Goal: Task Accomplishment & Management: Use online tool/utility

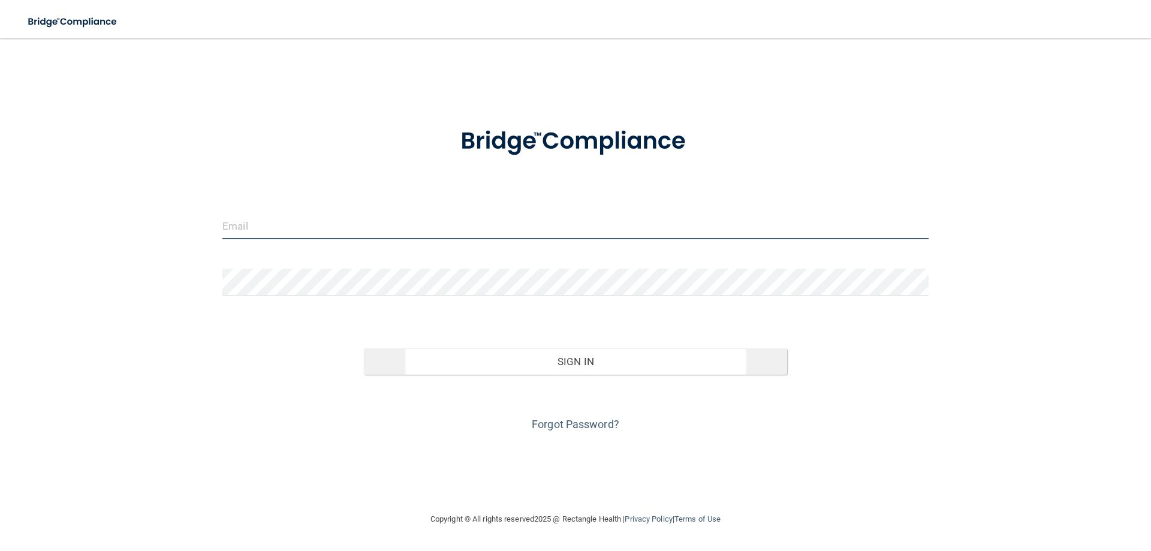
type input "[EMAIL_ADDRESS][DOMAIN_NAME]"
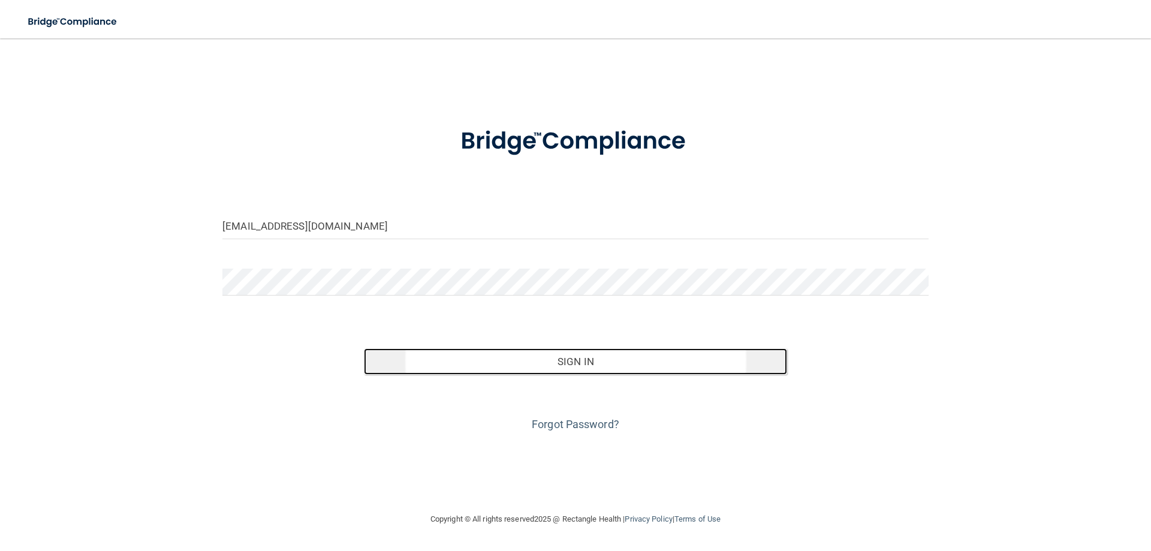
click at [586, 366] on button "Sign In" at bounding box center [576, 361] width 424 height 26
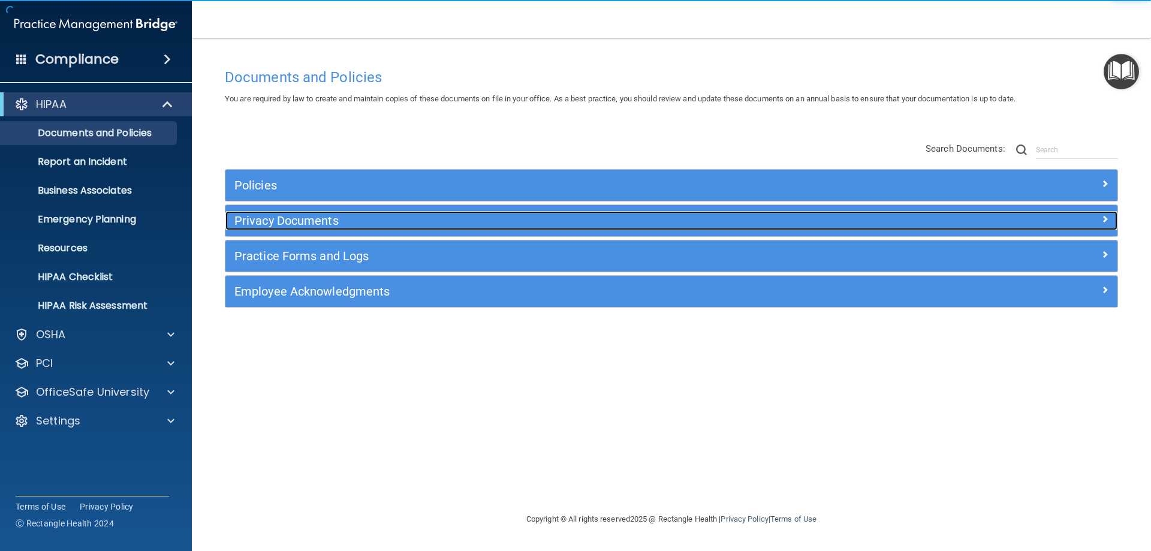
click at [271, 221] on h5 "Privacy Documents" at bounding box center [559, 220] width 651 height 13
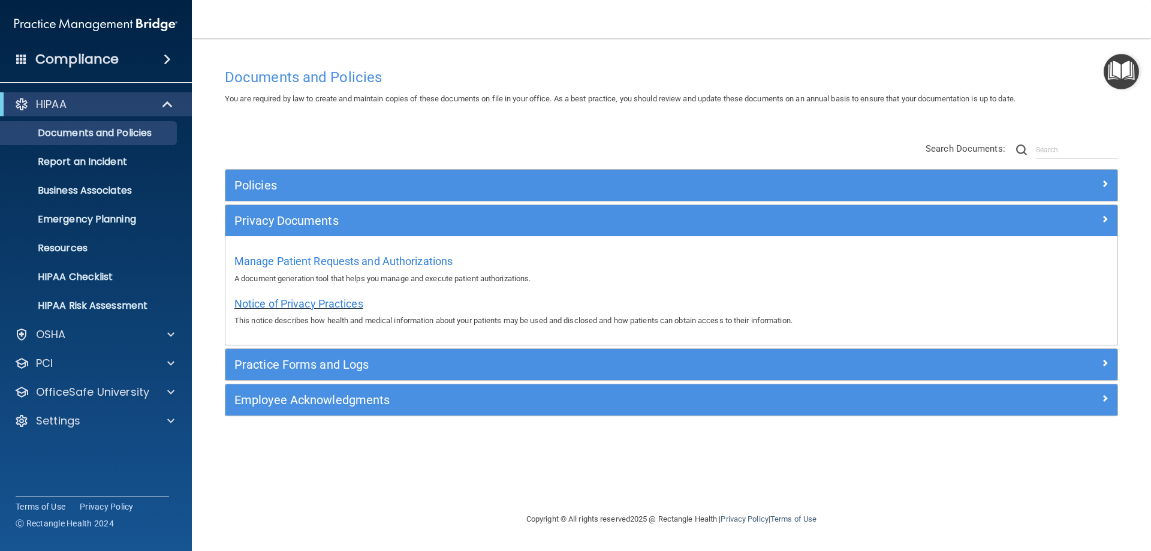
click at [279, 307] on span "Notice of Privacy Practices" at bounding box center [298, 303] width 129 height 13
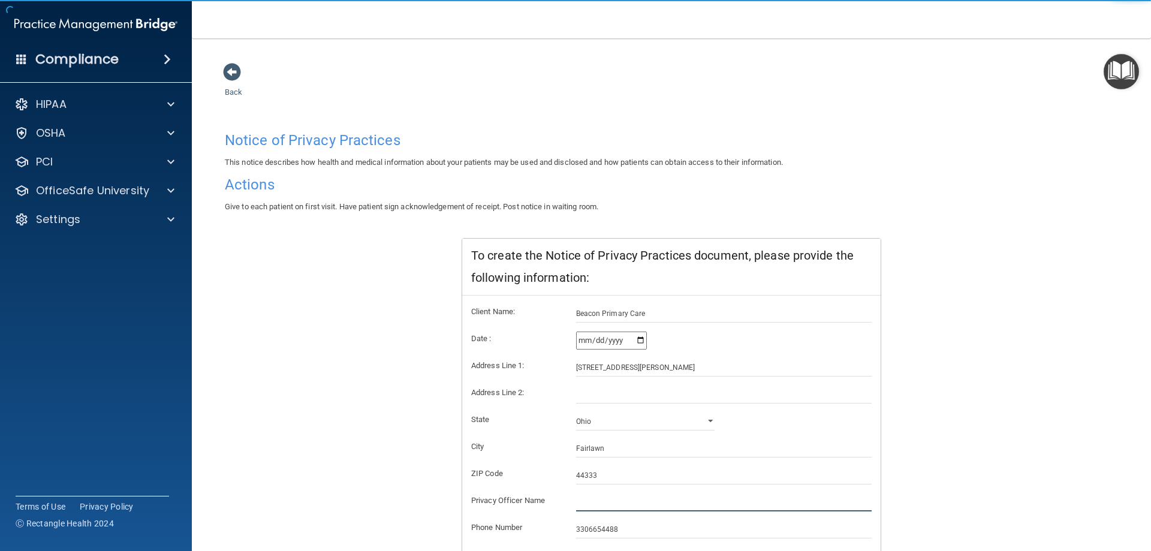
click at [604, 501] on input "text" at bounding box center [724, 502] width 296 height 18
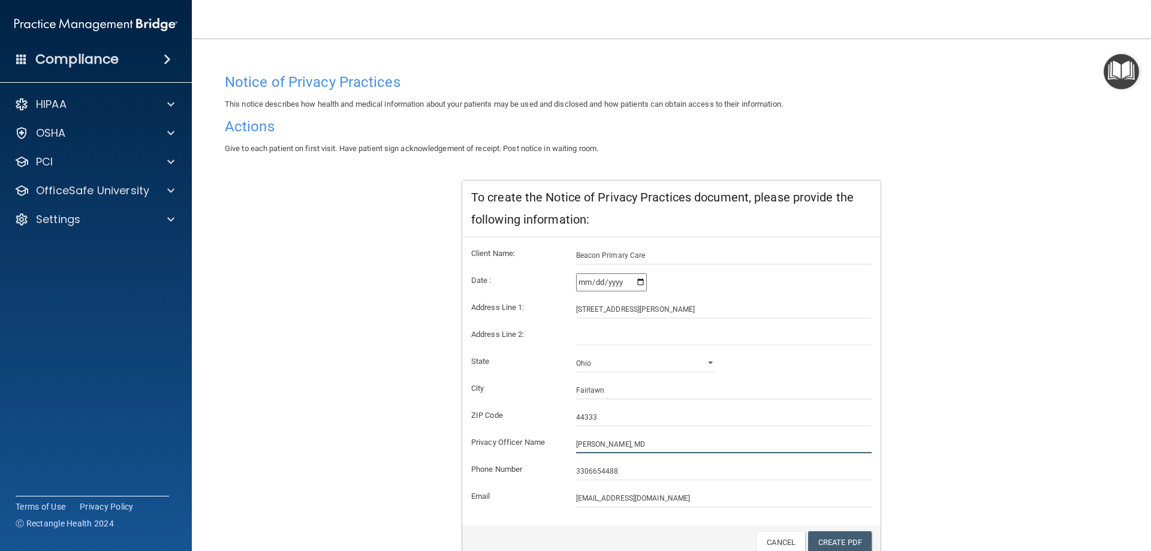
scroll to position [114, 0]
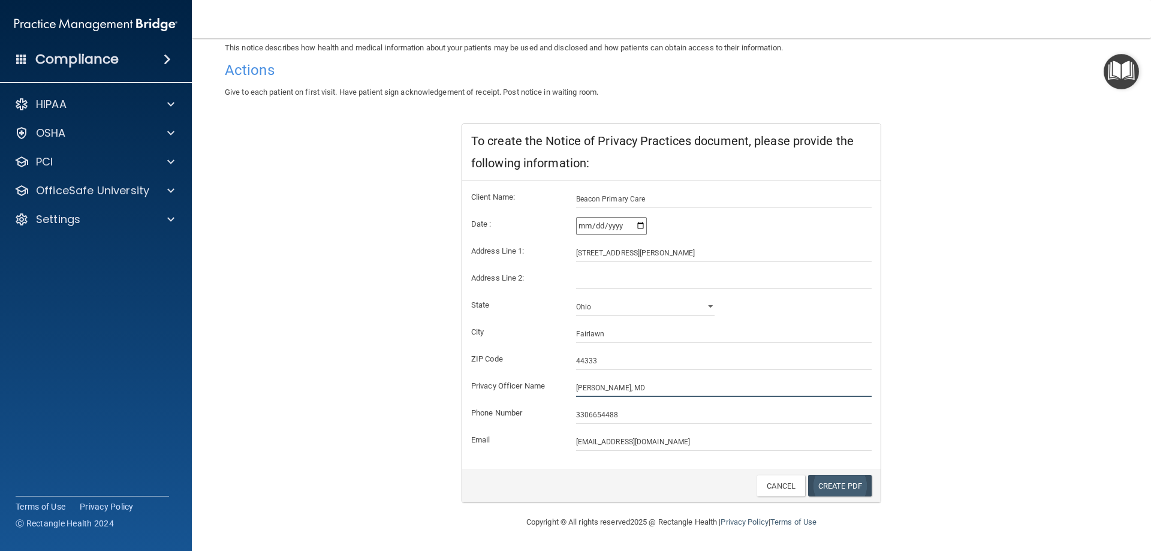
type input "[PERSON_NAME], MD"
click at [837, 484] on link "Create PDF" at bounding box center [840, 486] width 64 height 22
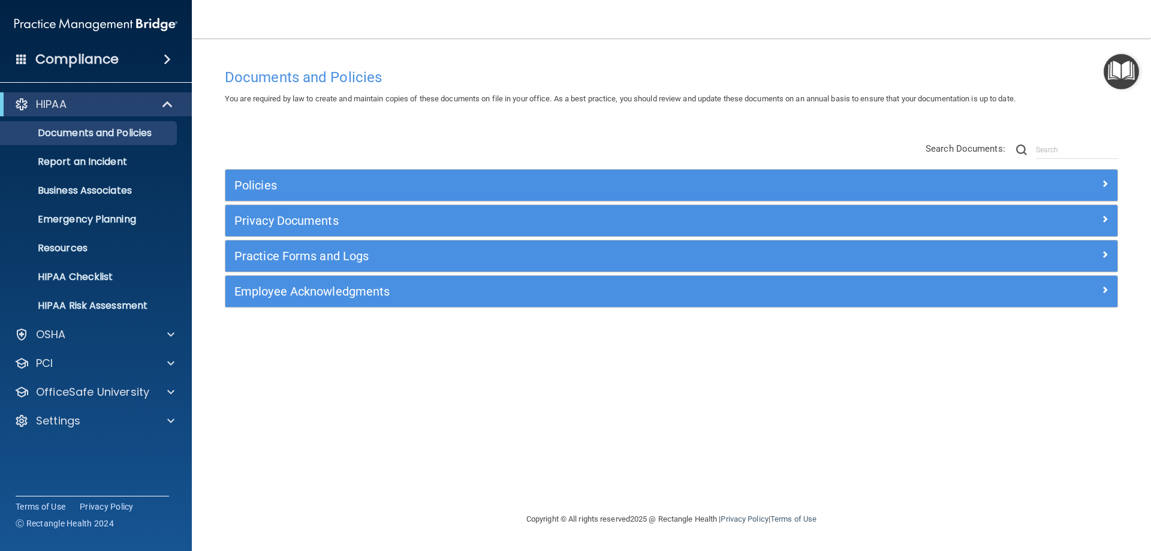
click at [170, 58] on span at bounding box center [167, 59] width 7 height 14
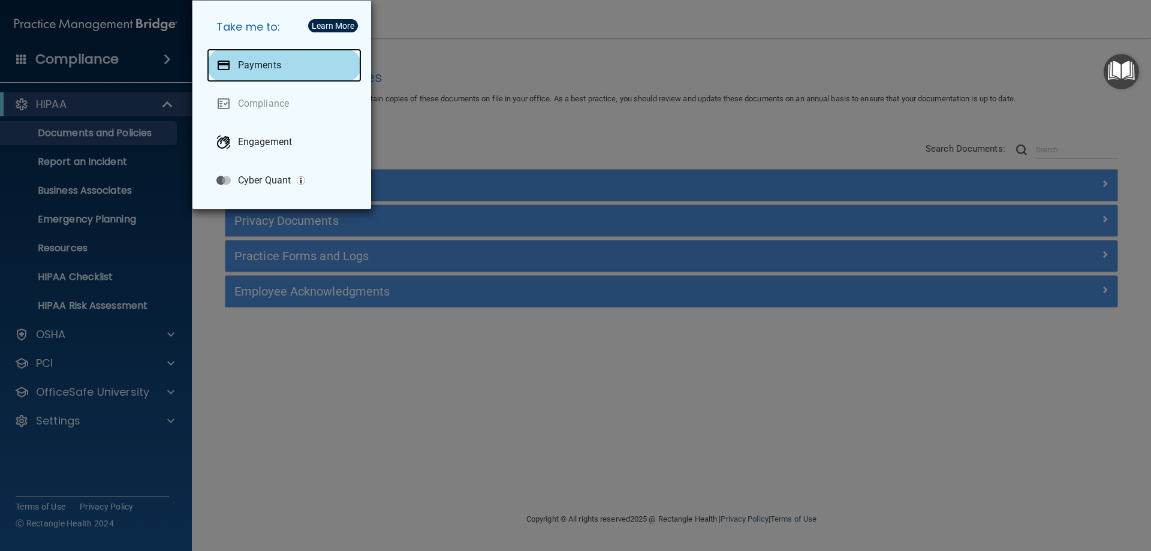
click at [281, 69] on div "Payments" at bounding box center [284, 66] width 155 height 34
click at [520, 40] on div "Take me to: Payments Compliance Engagement Cyber Quant" at bounding box center [575, 275] width 1151 height 551
